Goal: Task Accomplishment & Management: Use online tool/utility

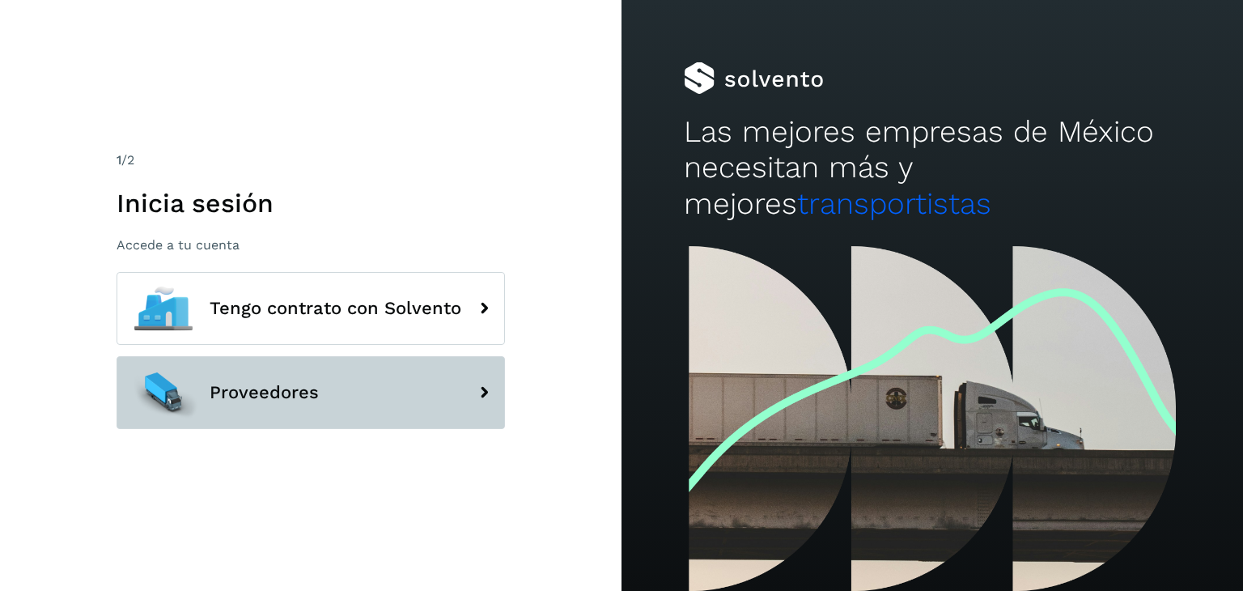
click at [403, 426] on button "Proveedores" at bounding box center [310, 392] width 388 height 73
click at [412, 413] on button "Proveedores" at bounding box center [310, 392] width 388 height 73
click at [470, 392] on icon at bounding box center [484, 392] width 32 height 32
click at [381, 373] on button "Proveedores" at bounding box center [310, 392] width 388 height 73
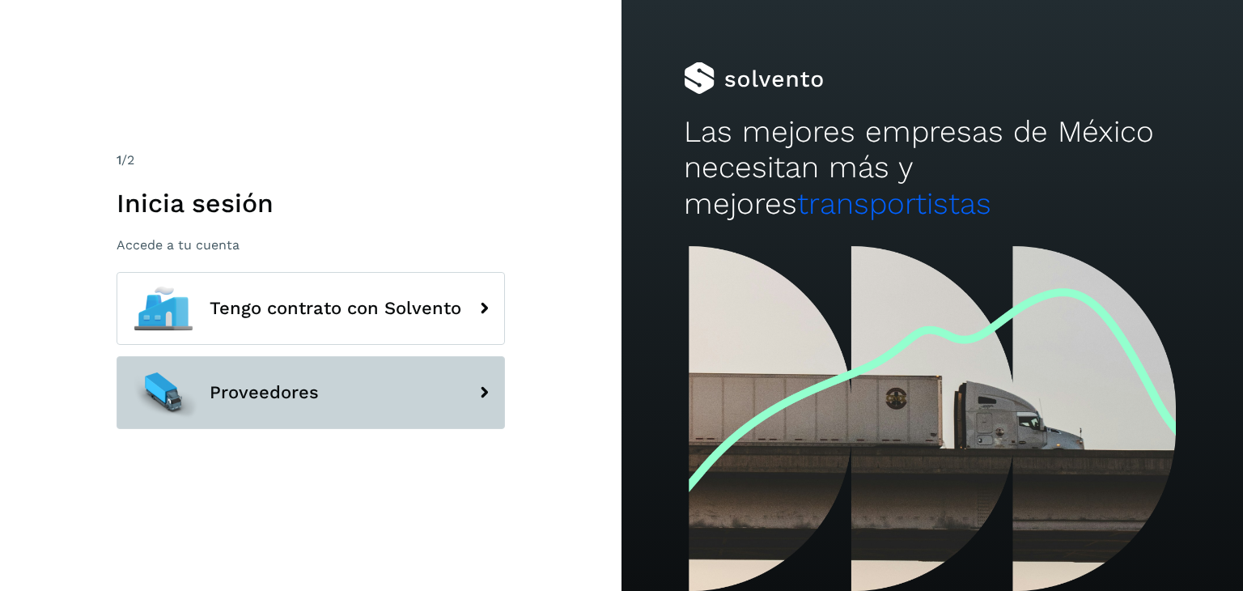
click at [290, 408] on button "Proveedores" at bounding box center [310, 392] width 388 height 73
click at [326, 371] on button "Proveedores" at bounding box center [310, 392] width 388 height 73
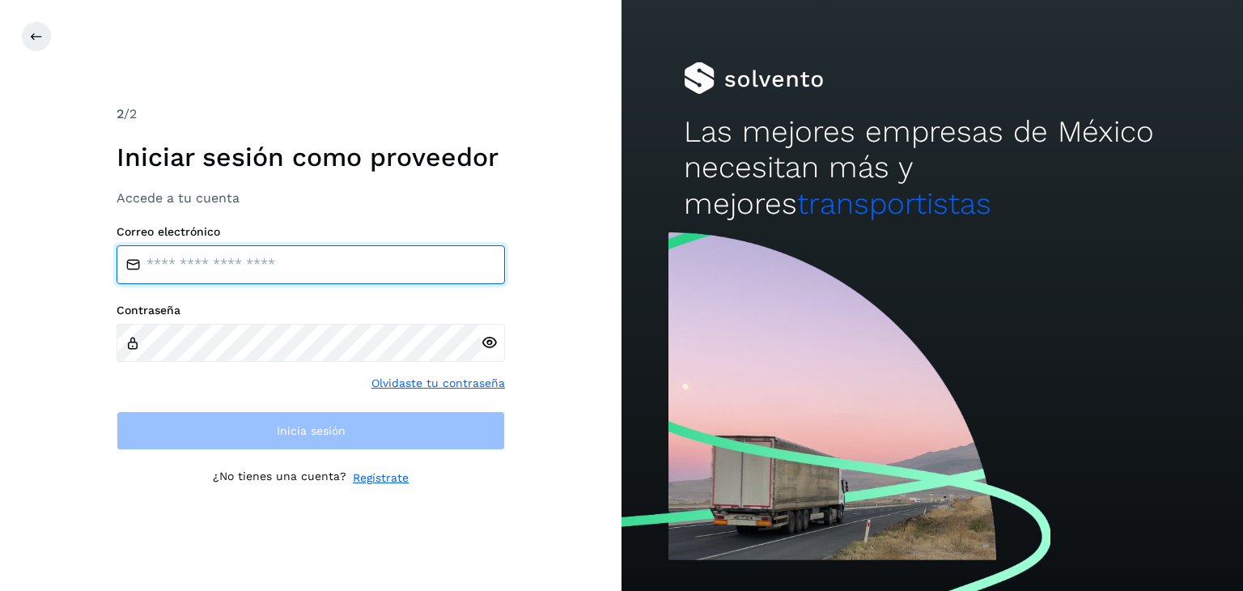
type input "**********"
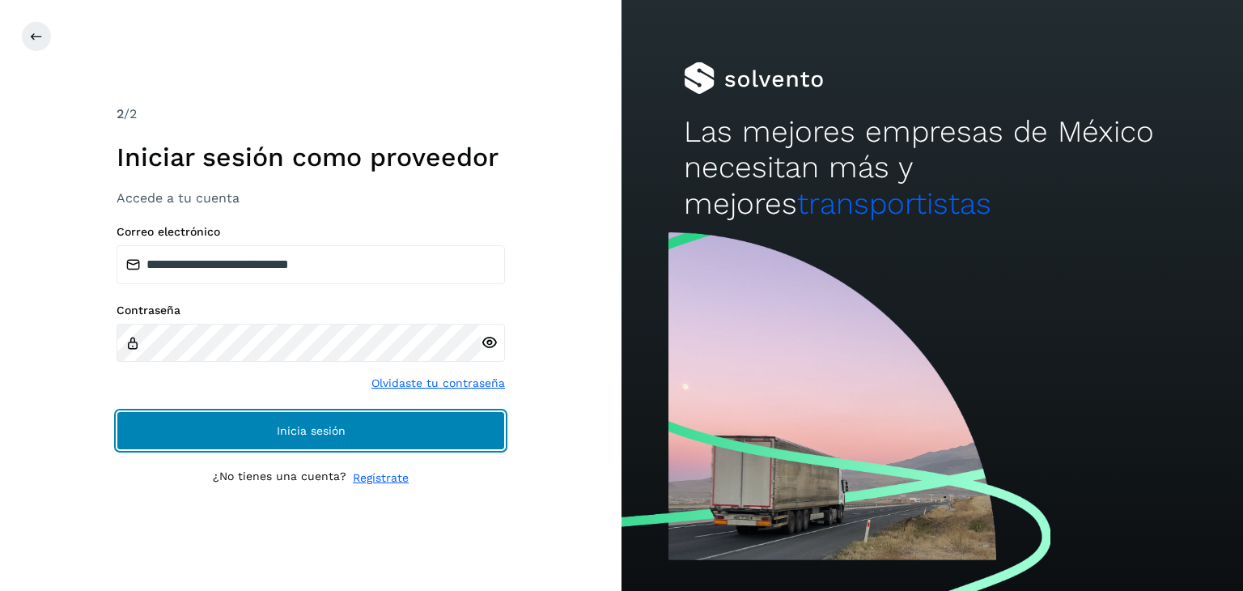
click at [288, 425] on span "Inicia sesión" at bounding box center [311, 430] width 69 height 11
click at [285, 431] on span "Inicia sesión" at bounding box center [311, 430] width 69 height 11
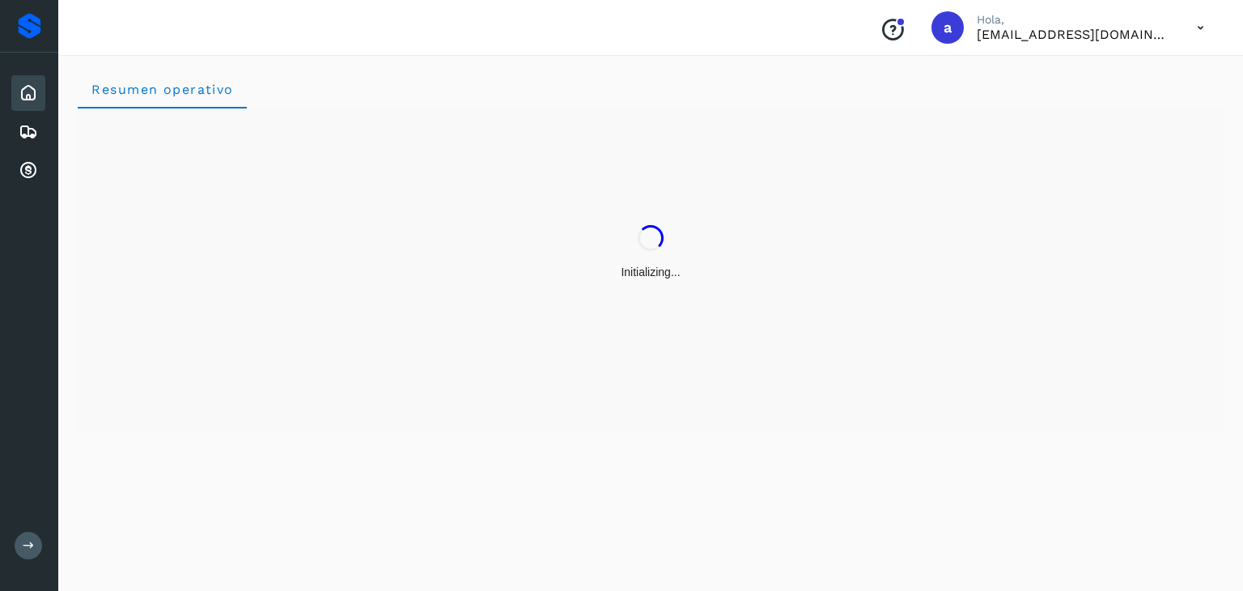
click at [285, 431] on div "Initializing..." at bounding box center [651, 270] width 1146 height 324
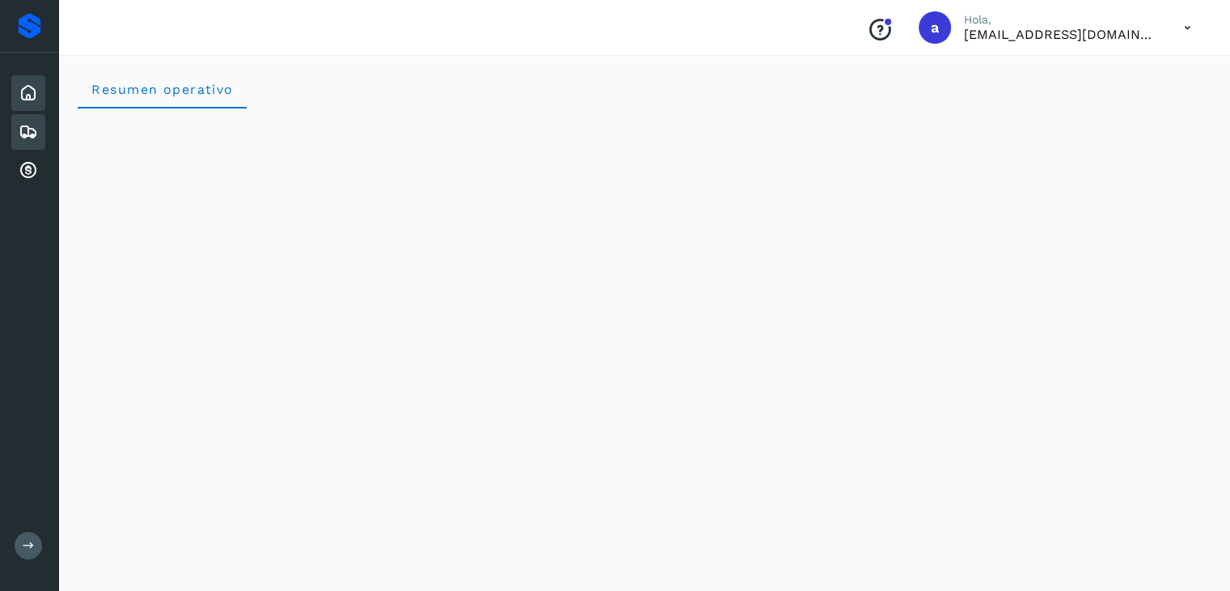
click at [37, 132] on icon at bounding box center [28, 131] width 19 height 19
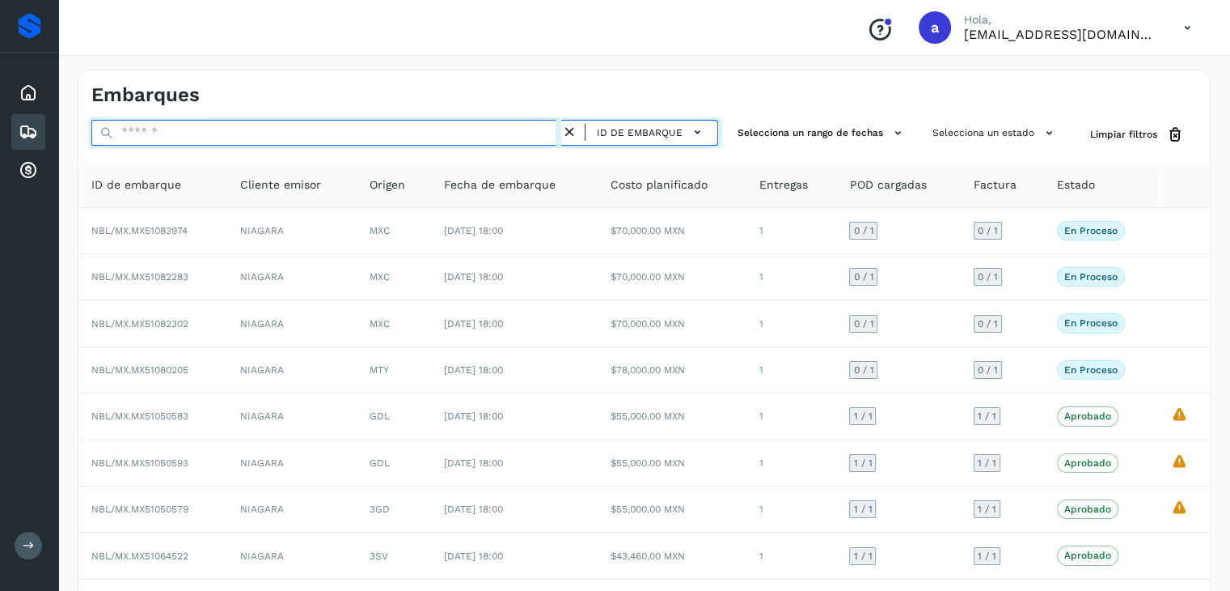
click at [227, 135] on input "text" at bounding box center [326, 133] width 470 height 26
click at [214, 138] on input "text" at bounding box center [326, 133] width 470 height 26
paste input "**********"
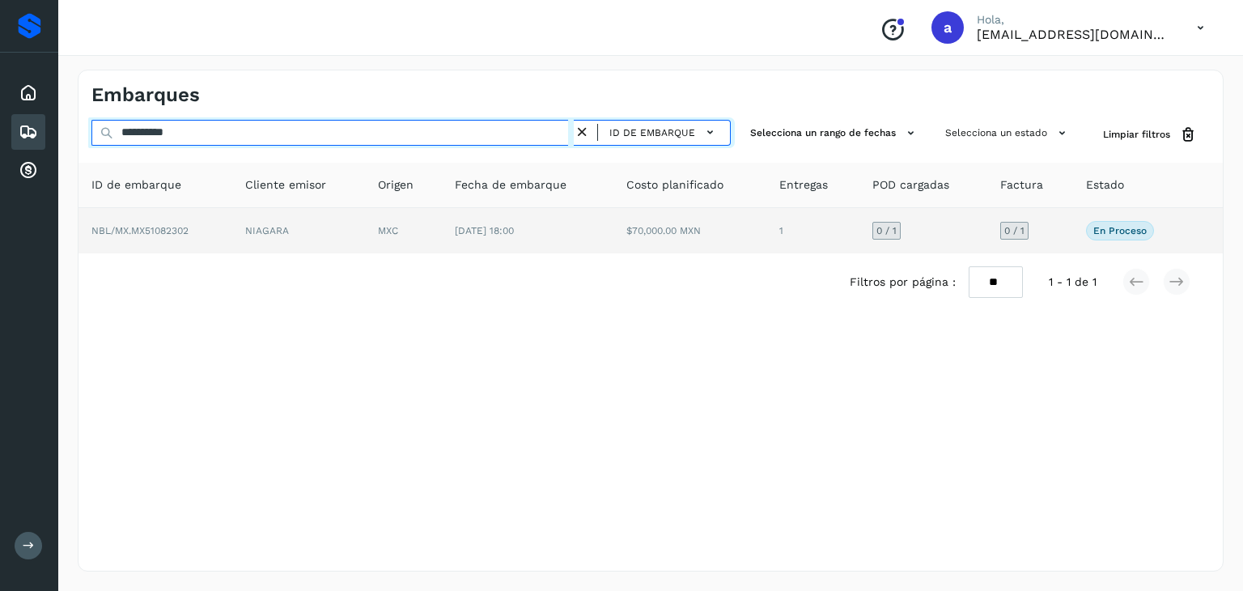
type input "**********"
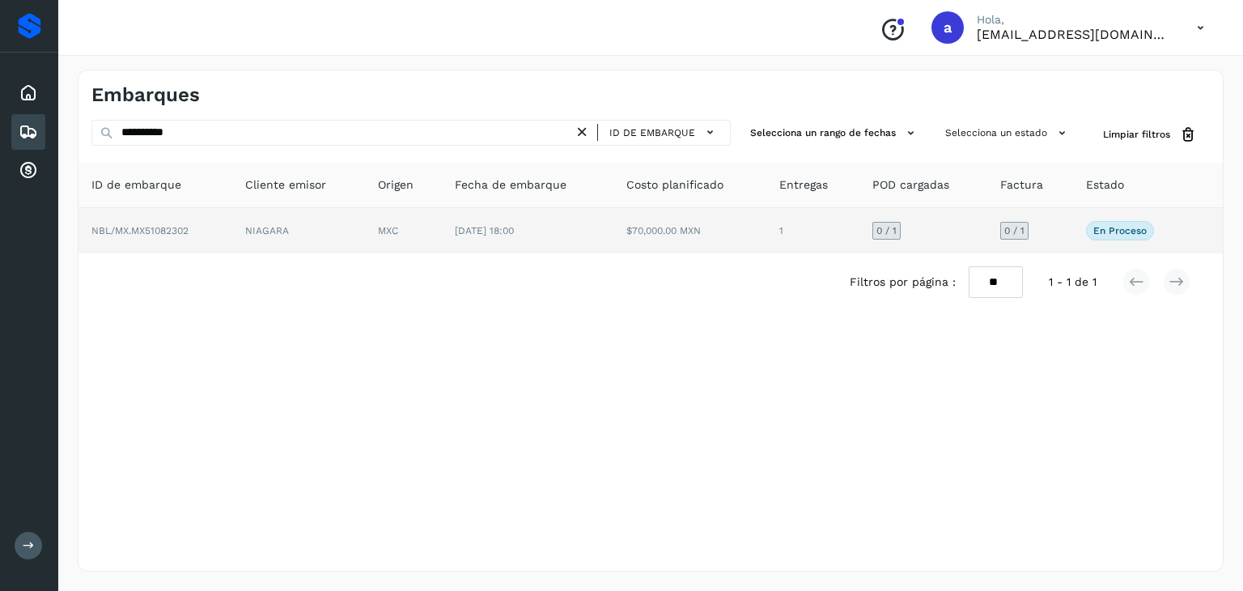
click at [223, 244] on td "NBL/MX.MX51082302" at bounding box center [155, 230] width 154 height 45
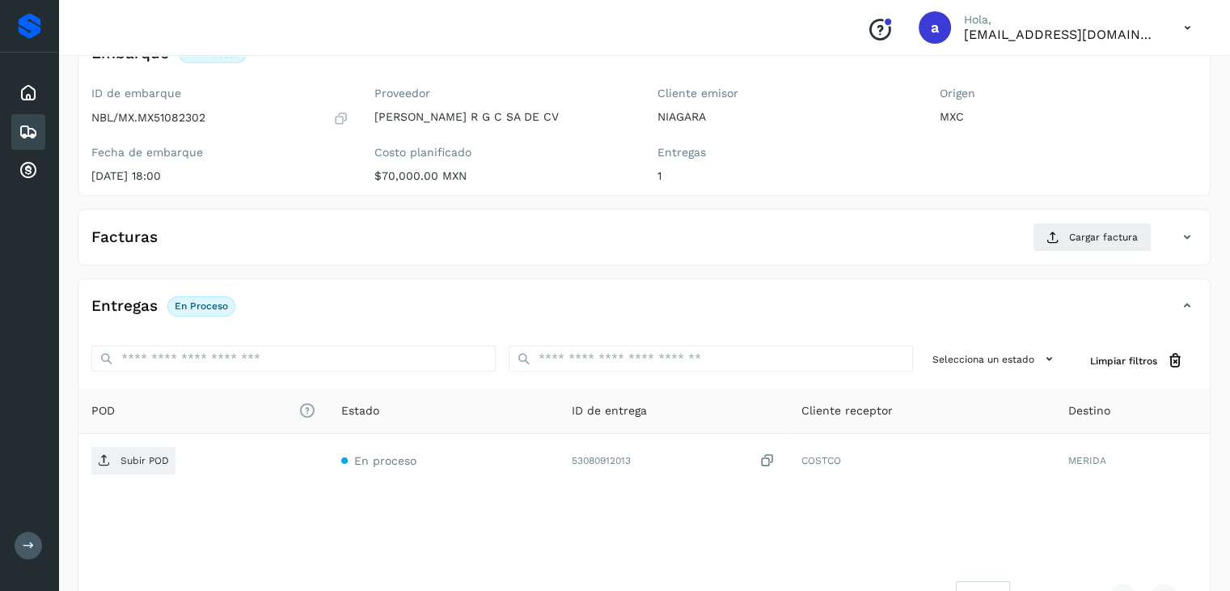
scroll to position [97, 0]
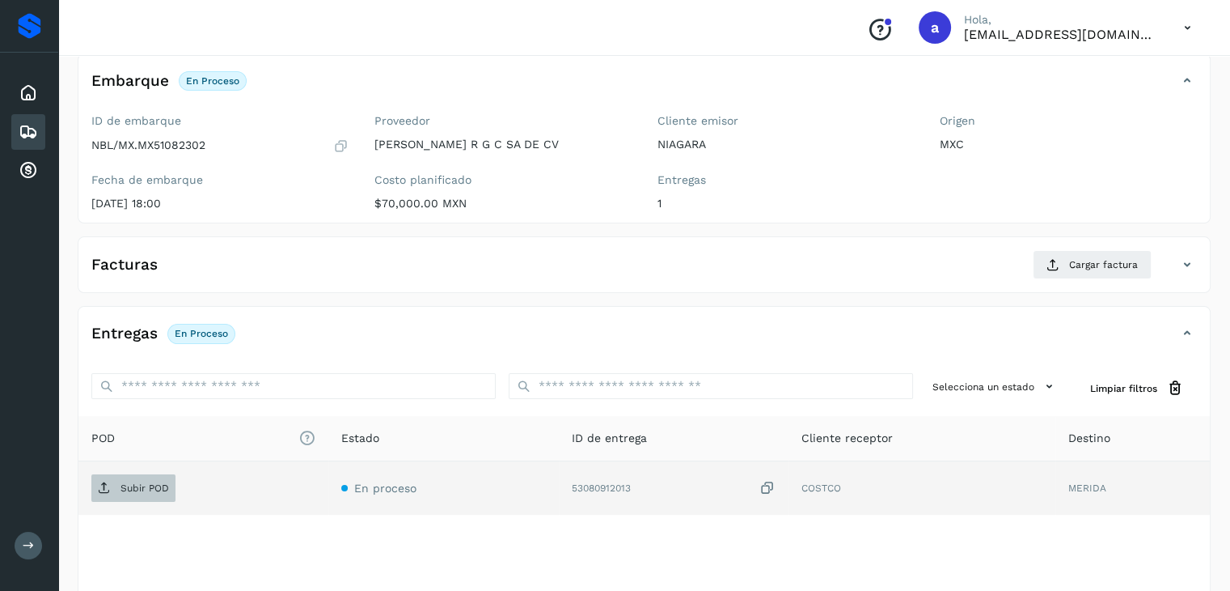
click at [136, 488] on p "Subir POD" at bounding box center [145, 487] width 49 height 11
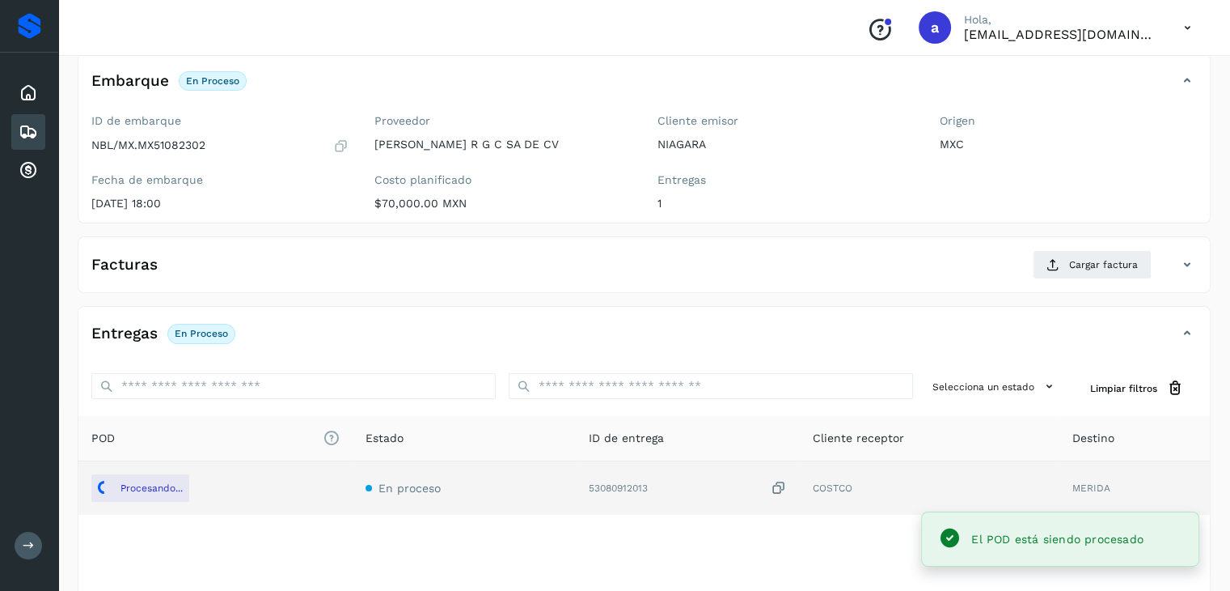
click at [1188, 328] on icon at bounding box center [1187, 333] width 19 height 19
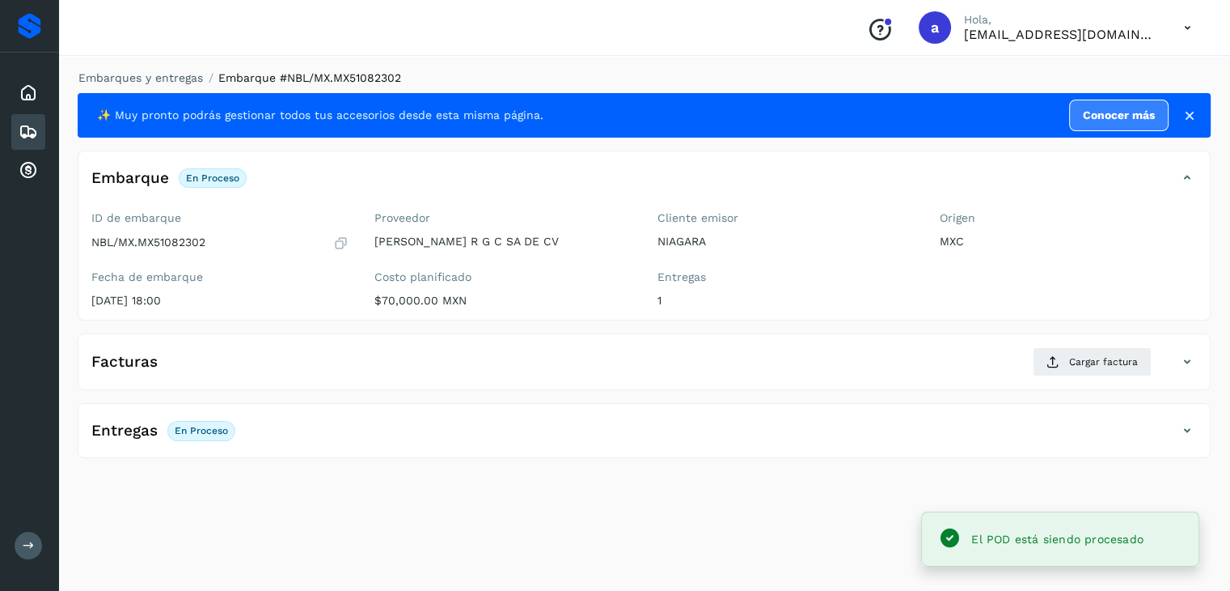
scroll to position [0, 0]
click at [1193, 430] on icon at bounding box center [1199, 430] width 19 height 19
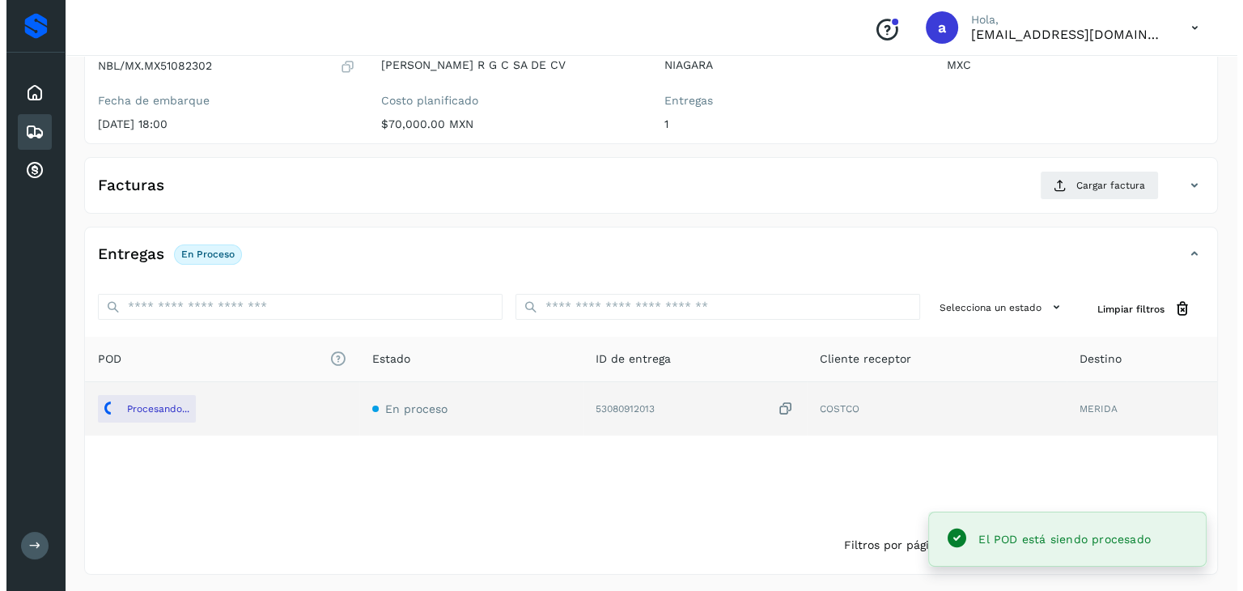
scroll to position [178, 0]
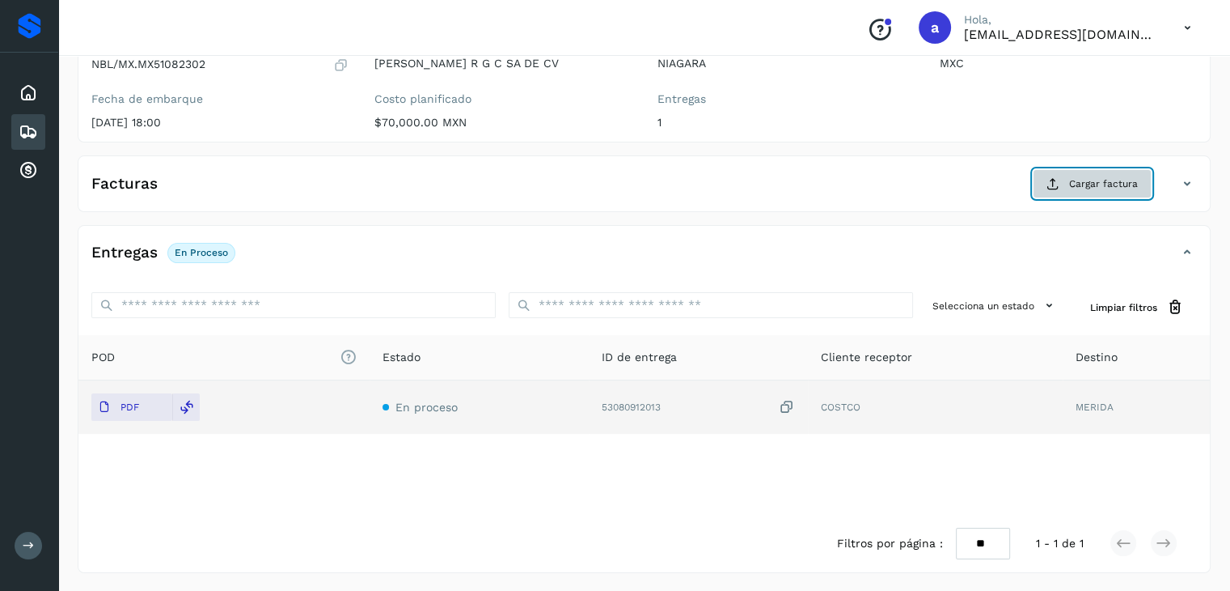
click at [1133, 181] on span "Cargar factura" at bounding box center [1103, 183] width 69 height 15
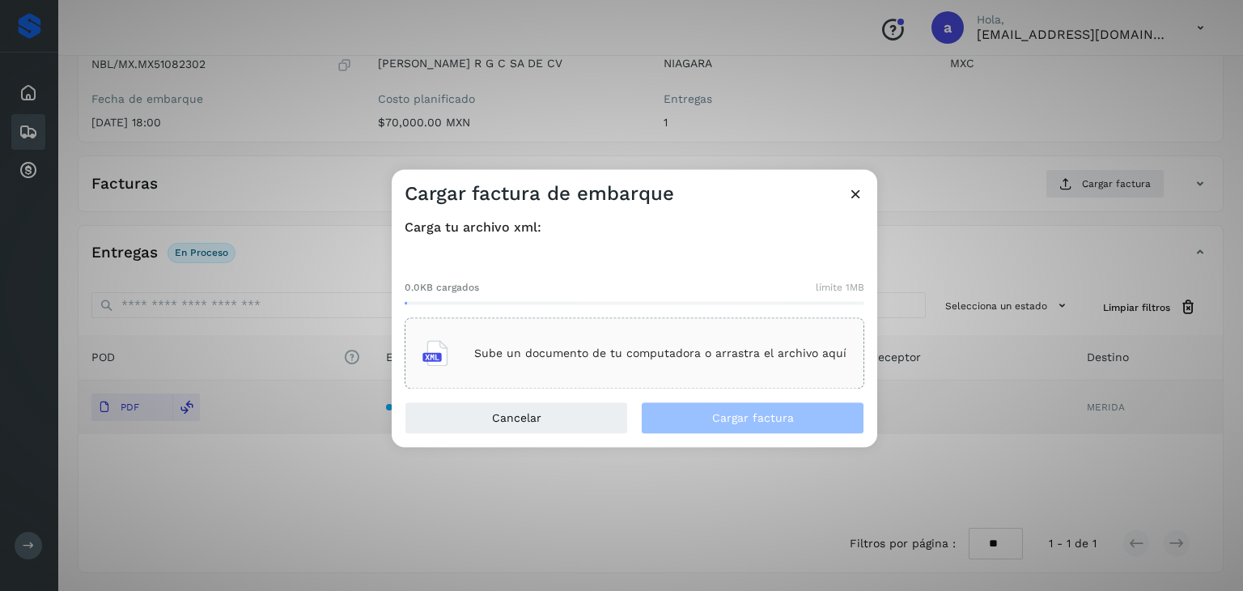
click at [570, 338] on div "Sube un documento de tu computadora o arrastra el archivo aquí" at bounding box center [634, 354] width 424 height 44
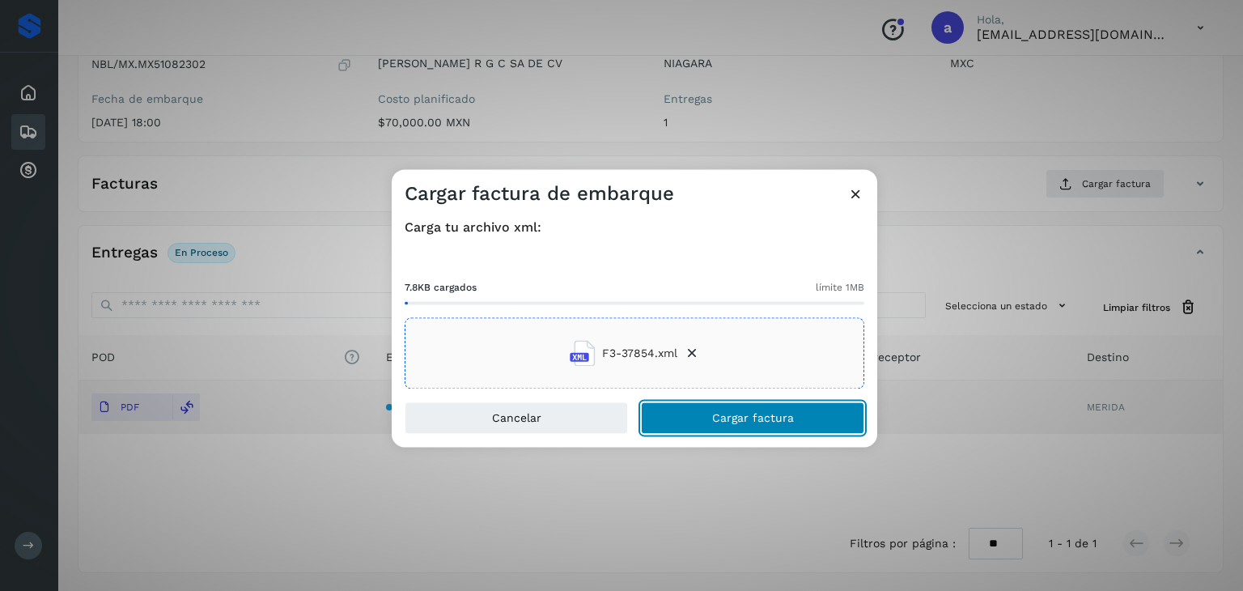
click at [709, 416] on button "Cargar factura" at bounding box center [752, 418] width 223 height 32
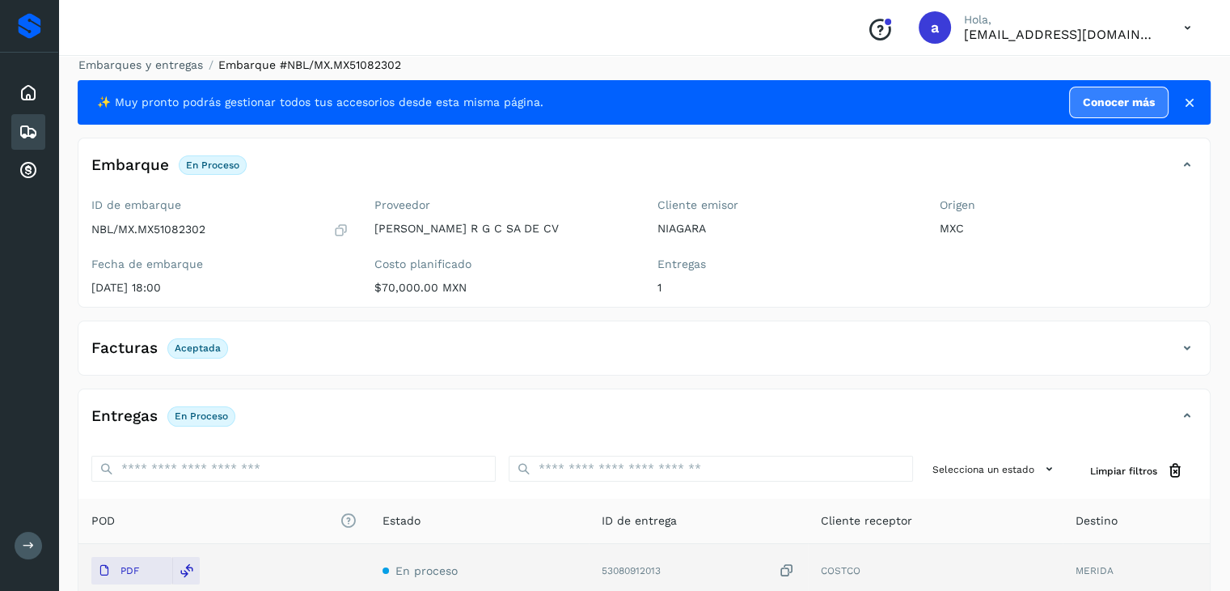
scroll to position [0, 0]
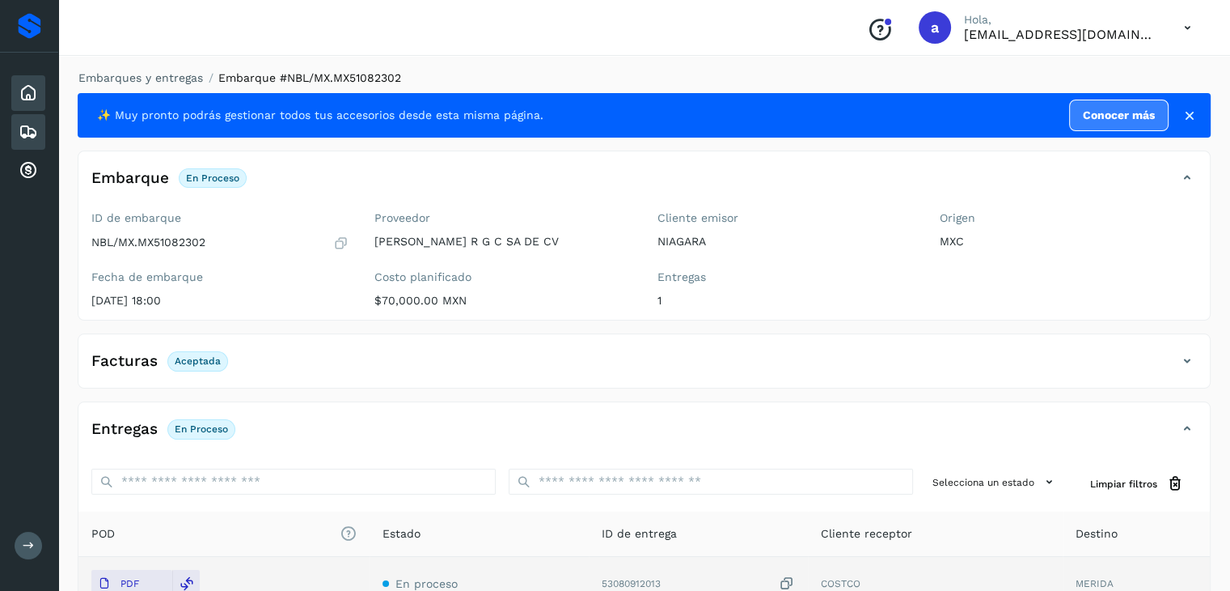
click at [25, 94] on icon at bounding box center [28, 92] width 19 height 19
